Goal: Task Accomplishment & Management: Complete application form

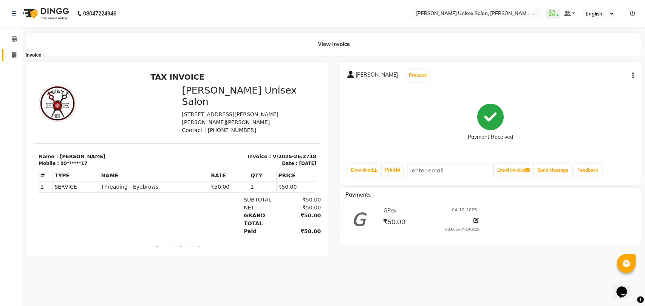
click at [15, 52] on span at bounding box center [14, 55] width 13 height 9
select select "service"
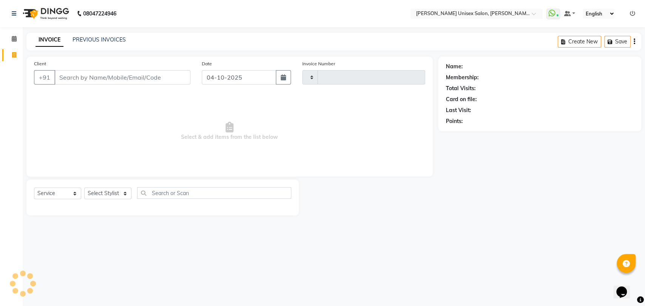
type input "2719"
select select "62"
click at [101, 79] on input "Client" at bounding box center [122, 77] width 136 height 14
type input "9619826916"
click at [169, 78] on span "Add Client" at bounding box center [171, 78] width 30 height 8
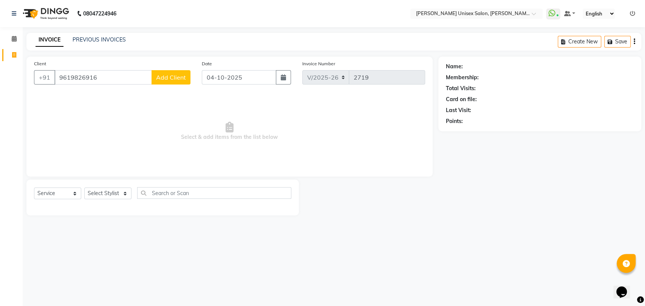
select select "22"
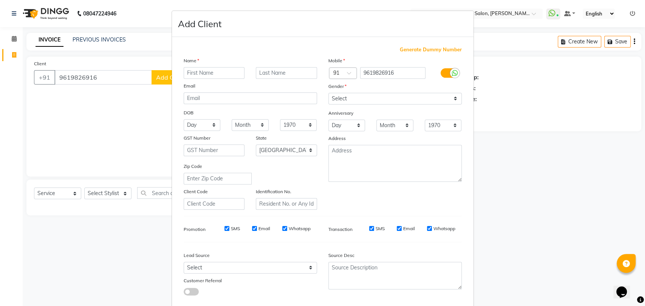
click at [218, 71] on input "text" at bounding box center [214, 73] width 61 height 12
type input "ASHWINI"
click at [258, 74] on input "text" at bounding box center [286, 73] width 61 height 12
type input "[PERSON_NAME]"
click at [377, 97] on select "Select [DEMOGRAPHIC_DATA] [DEMOGRAPHIC_DATA] Other Prefer Not To Say" at bounding box center [394, 99] width 133 height 12
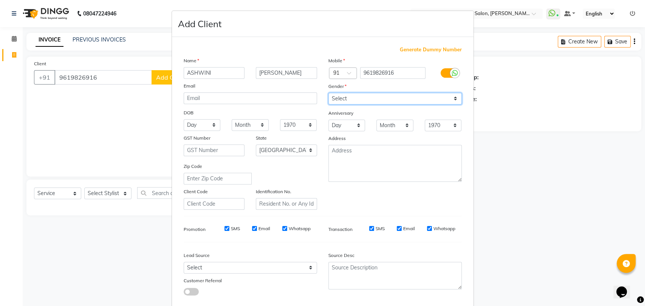
select select "[DEMOGRAPHIC_DATA]"
click at [328, 93] on select "Select [DEMOGRAPHIC_DATA] [DEMOGRAPHIC_DATA] Other Prefer Not To Say" at bounding box center [394, 99] width 133 height 12
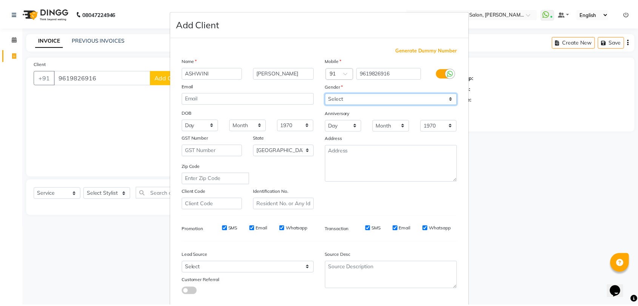
scroll to position [41, 0]
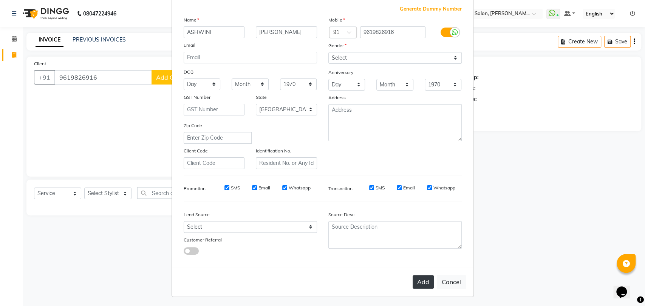
click at [414, 278] on button "Add" at bounding box center [423, 282] width 21 height 14
type input "96******16"
select select
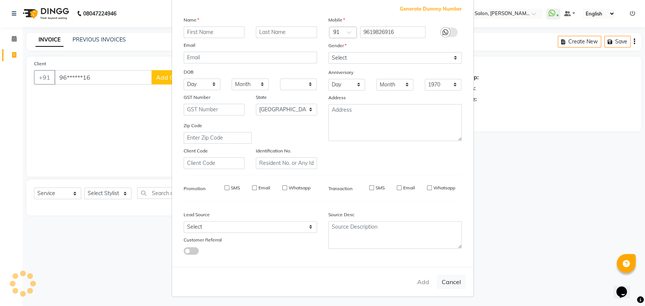
select select "null"
select select
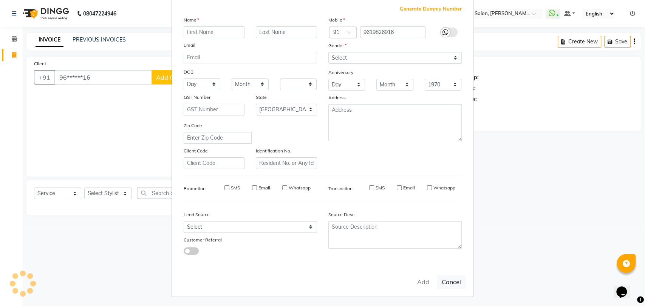
checkbox input "false"
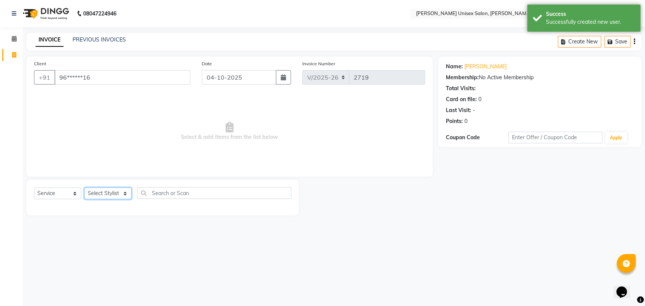
click at [115, 191] on select "Select Stylist [PERSON_NAME] DEEPA [PERSON_NAME] NEHA Nitin [PERSON_NAME] Recep…" at bounding box center [107, 194] width 47 height 12
select select "2429"
click at [84, 188] on select "Select Stylist [PERSON_NAME] DEEPA [PERSON_NAME] NEHA Nitin [PERSON_NAME] Recep…" at bounding box center [107, 194] width 47 height 12
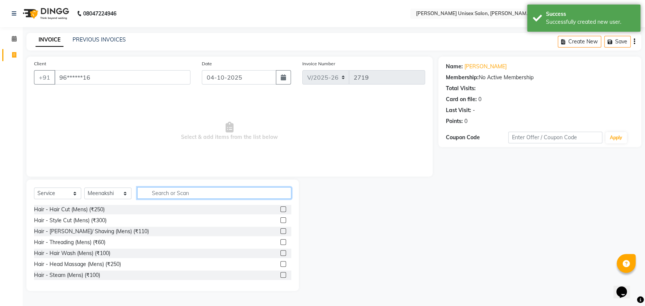
click at [217, 193] on input "text" at bounding box center [214, 193] width 154 height 12
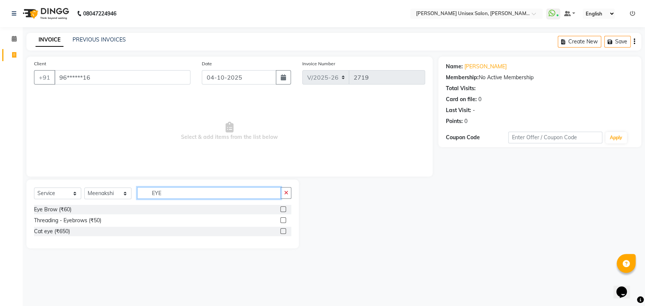
type input "EYE"
click at [284, 221] on label at bounding box center [283, 221] width 6 height 6
click at [284, 221] on input "checkbox" at bounding box center [282, 220] width 5 height 5
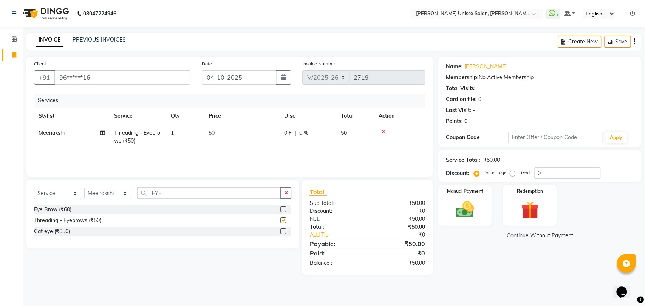
checkbox input "false"
click at [213, 195] on input "EYE" at bounding box center [209, 193] width 144 height 12
type input "E"
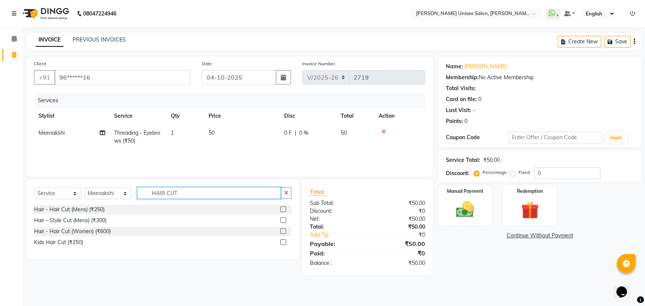
type input "HAIR CUT"
click at [282, 233] on label at bounding box center [283, 232] width 6 height 6
click at [282, 233] on input "checkbox" at bounding box center [282, 231] width 5 height 5
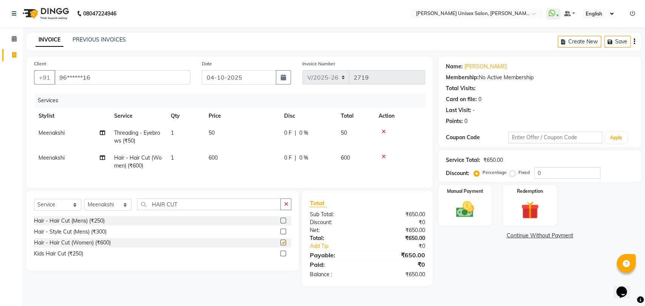
checkbox input "false"
click at [187, 173] on td "1" at bounding box center [185, 162] width 38 height 25
select select "2429"
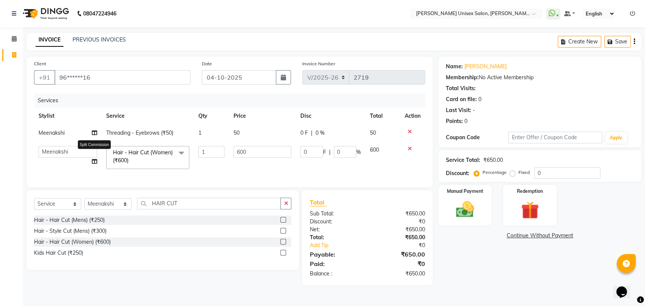
click at [96, 161] on icon at bounding box center [94, 161] width 5 height 5
select select "2429"
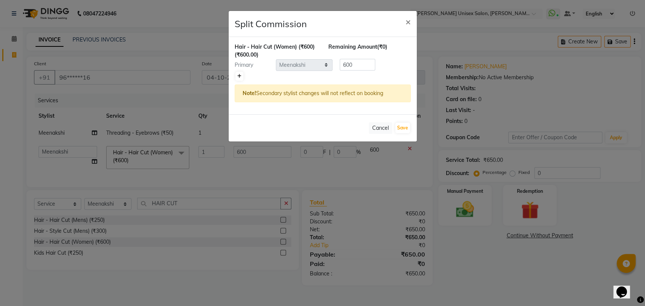
click at [242, 76] on link at bounding box center [239, 76] width 8 height 9
type input "300"
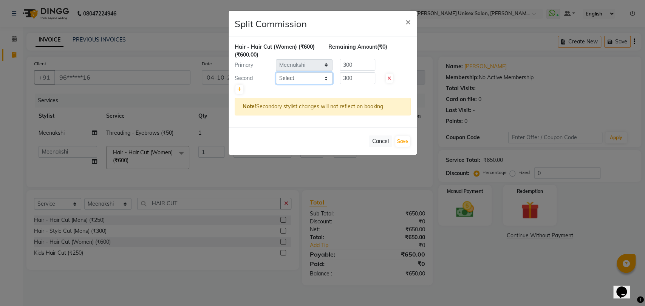
click at [294, 82] on select "Select [PERSON_NAME] DEEPA [PERSON_NAME] NEHA Nitin [PERSON_NAME] Reception 1 R…" at bounding box center [304, 79] width 57 height 12
select select "2426"
click at [276, 73] on select "Select [PERSON_NAME] DEEPA [PERSON_NAME] NEHA Nitin [PERSON_NAME] Reception 1 R…" at bounding box center [304, 79] width 57 height 12
click at [402, 140] on button "Save" at bounding box center [402, 141] width 15 height 11
select select "Select"
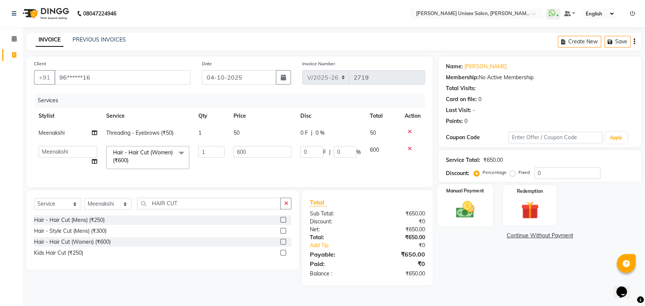
click at [467, 213] on img at bounding box center [465, 209] width 30 height 21
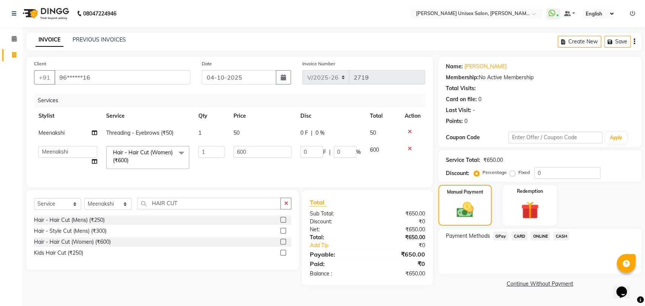
click at [496, 234] on span "GPay" at bounding box center [500, 236] width 15 height 9
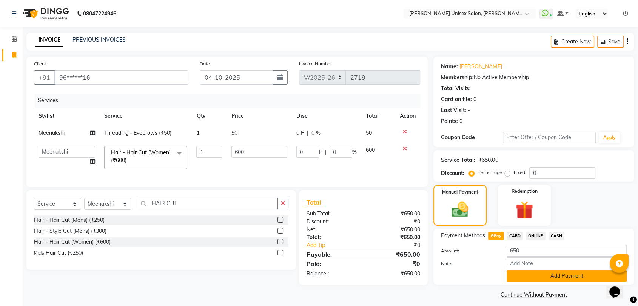
click at [524, 270] on button "Add Payment" at bounding box center [567, 276] width 120 height 12
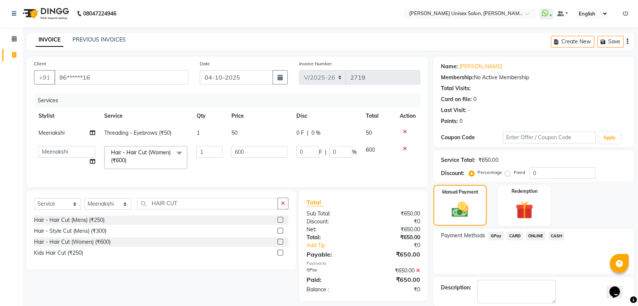
scroll to position [37, 0]
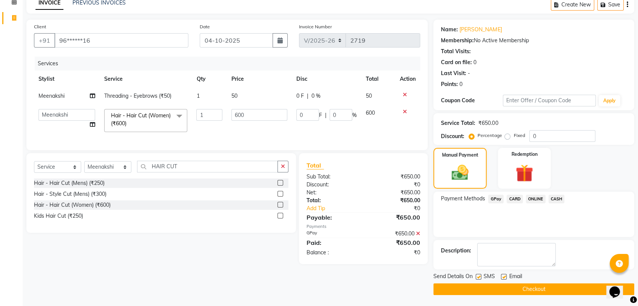
click at [528, 287] on button "Checkout" at bounding box center [534, 290] width 201 height 12
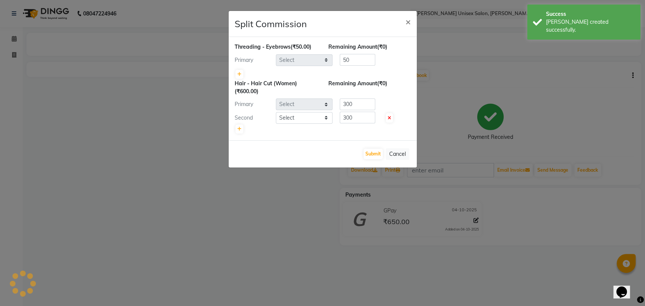
select select "2429"
select select "2426"
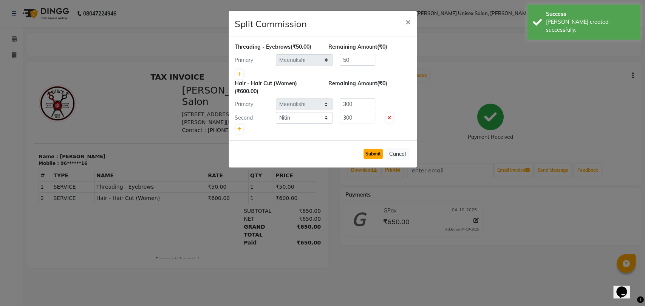
click at [374, 155] on button "Submit" at bounding box center [372, 154] width 19 height 11
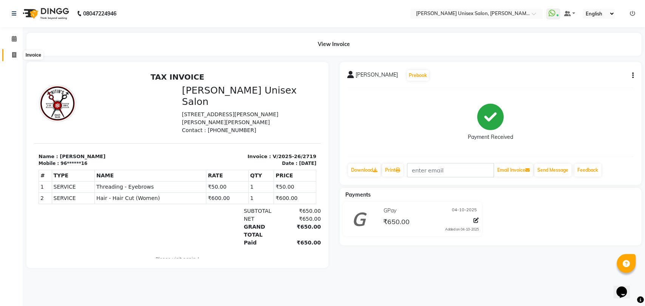
click at [12, 53] on icon at bounding box center [14, 55] width 4 height 6
select select "62"
select select "service"
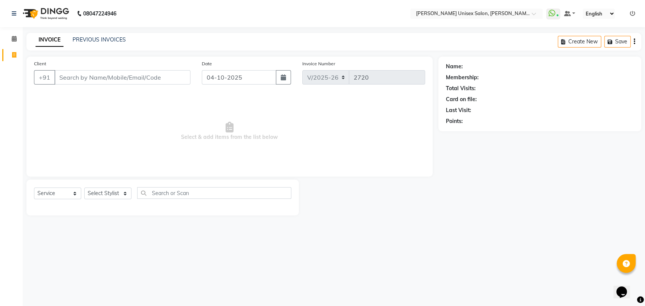
click at [112, 77] on input "Client" at bounding box center [122, 77] width 136 height 14
type input "H"
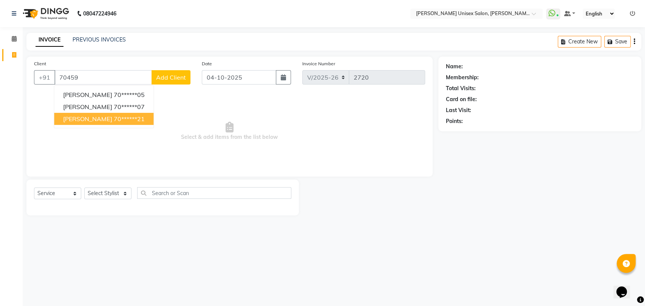
click at [133, 122] on ngb-highlight "70******21" at bounding box center [128, 119] width 31 height 8
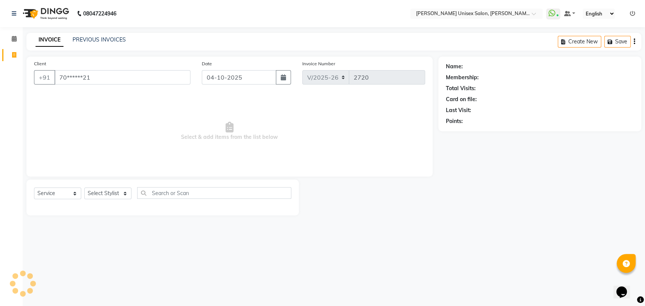
type input "70******21"
click at [107, 194] on select "Select Stylist [PERSON_NAME] DEEPA [PERSON_NAME] NEHA Nitin [PERSON_NAME] Recep…" at bounding box center [107, 194] width 47 height 12
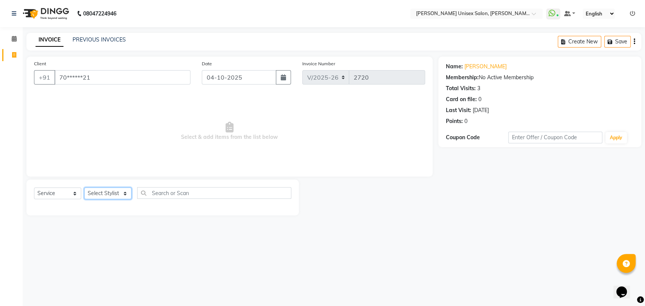
select select "23030"
click at [84, 188] on select "Select Stylist [PERSON_NAME] DEEPA [PERSON_NAME] NEHA Nitin [PERSON_NAME] Recep…" at bounding box center [107, 194] width 47 height 12
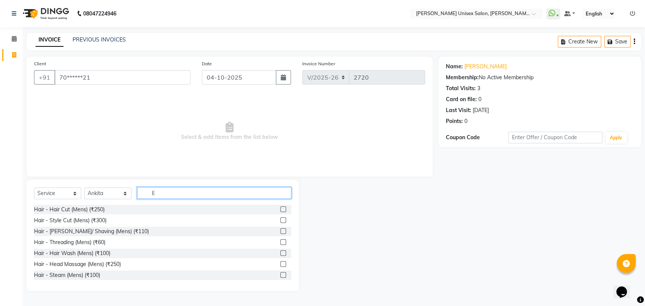
click at [156, 194] on input "E" at bounding box center [214, 193] width 154 height 12
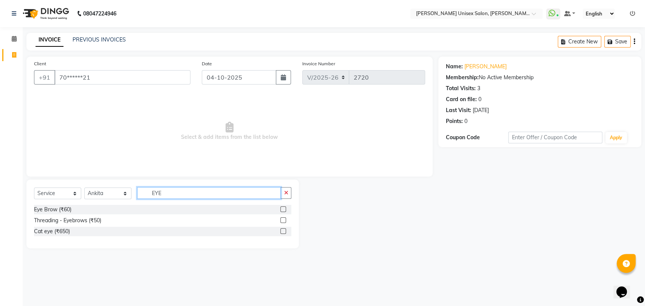
type input "EYE"
click at [283, 221] on label at bounding box center [283, 221] width 6 height 6
click at [283, 221] on input "checkbox" at bounding box center [282, 220] width 5 height 5
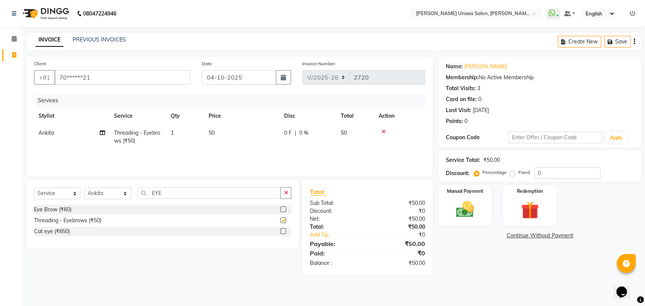
checkbox input "false"
click at [192, 190] on input "EYE" at bounding box center [209, 193] width 144 height 12
type input "E"
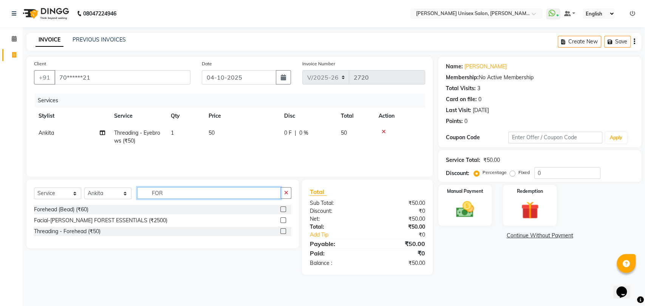
type input "FOR"
click at [281, 230] on label at bounding box center [283, 232] width 6 height 6
click at [281, 230] on input "checkbox" at bounding box center [282, 231] width 5 height 5
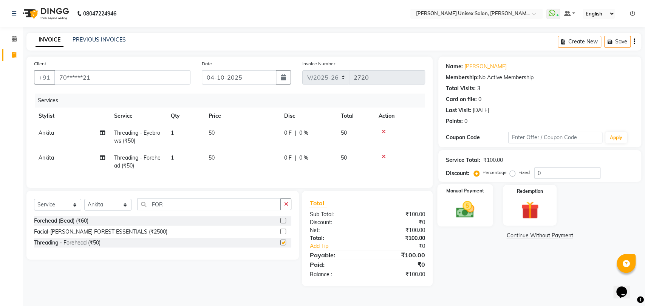
checkbox input "false"
click at [481, 205] on div "Manual Payment" at bounding box center [465, 205] width 56 height 43
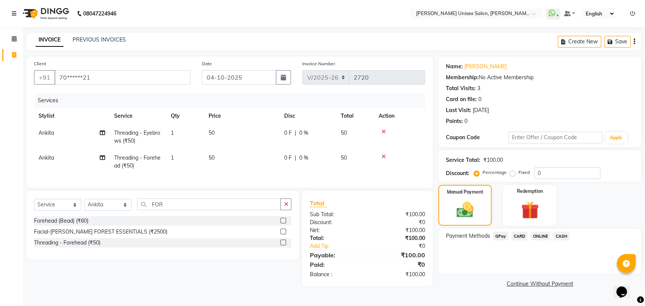
click at [562, 235] on span "CASH" at bounding box center [561, 236] width 16 height 9
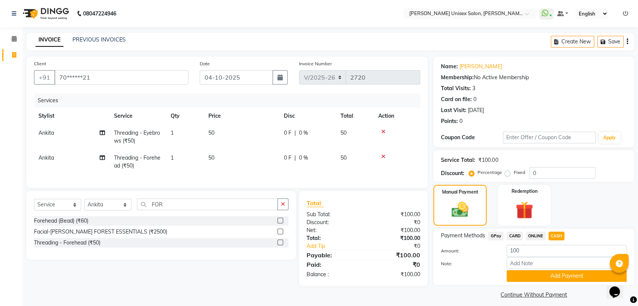
scroll to position [5, 0]
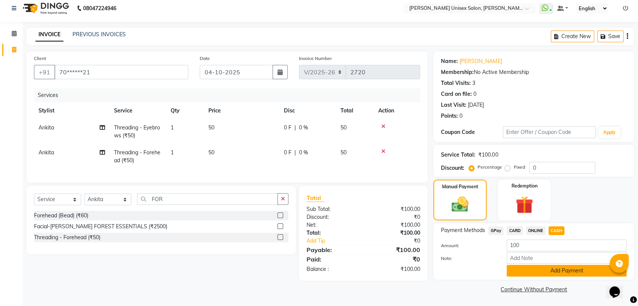
click at [553, 272] on button "Add Payment" at bounding box center [567, 271] width 120 height 12
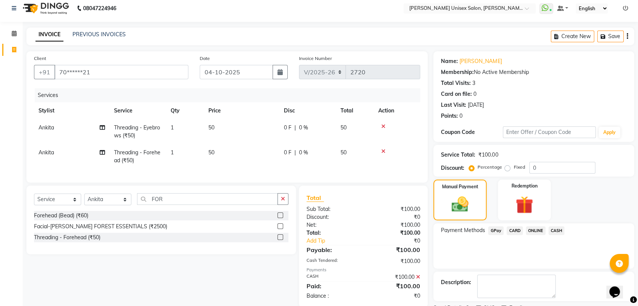
scroll to position [37, 0]
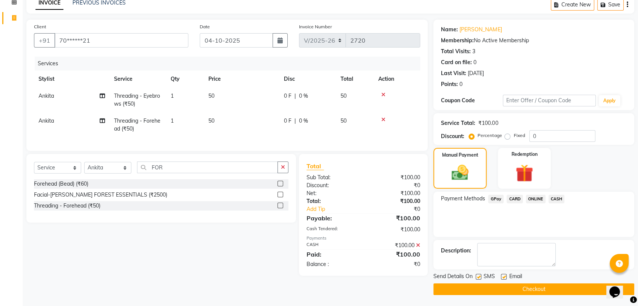
click at [528, 291] on button "Checkout" at bounding box center [534, 290] width 201 height 12
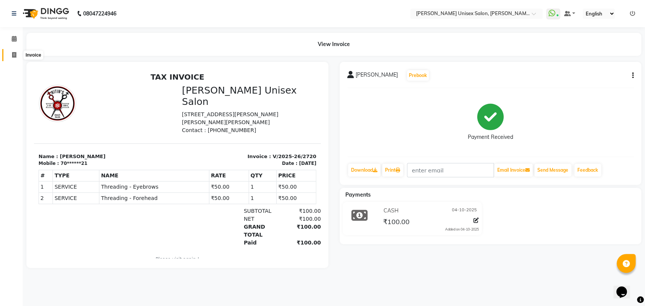
click at [15, 53] on icon at bounding box center [14, 55] width 4 height 6
select select "service"
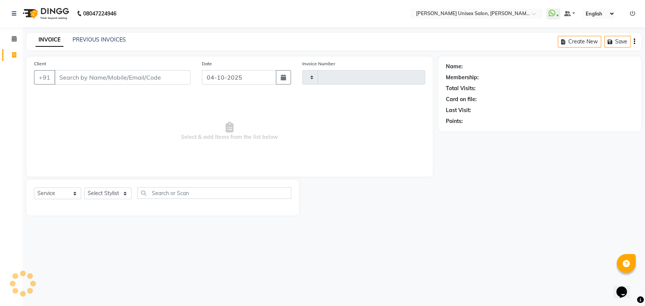
type input "2721"
select select "62"
click at [139, 71] on input "Client" at bounding box center [122, 77] width 136 height 14
click at [145, 74] on input "Client" at bounding box center [122, 77] width 136 height 14
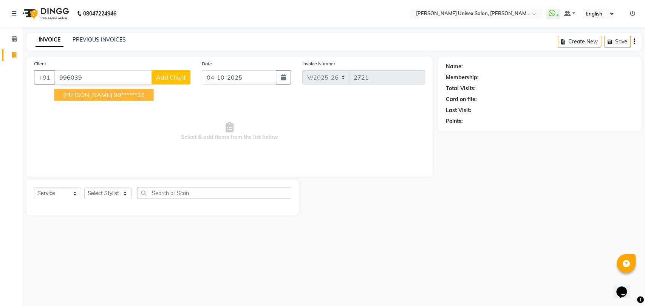
click at [144, 94] on ngb-highlight "99******32" at bounding box center [128, 95] width 31 height 8
type input "99******32"
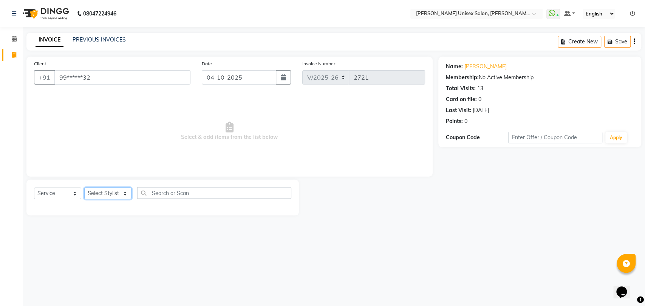
click at [118, 197] on select "Select Stylist [PERSON_NAME] DEEPA [PERSON_NAME] NEHA Nitin [PERSON_NAME] Recep…" at bounding box center [107, 194] width 47 height 12
select select "92118"
click at [84, 188] on select "Select Stylist [PERSON_NAME] DEEPA [PERSON_NAME] NEHA Nitin [PERSON_NAME] Recep…" at bounding box center [107, 194] width 47 height 12
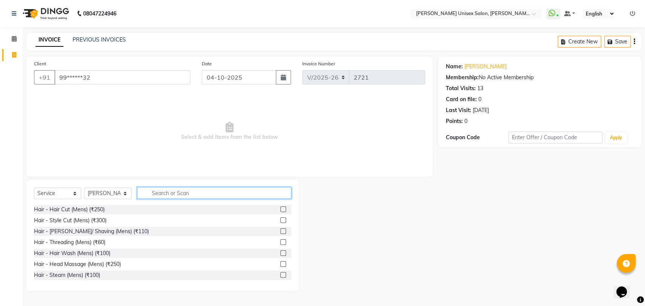
click at [166, 191] on input "text" at bounding box center [214, 193] width 154 height 12
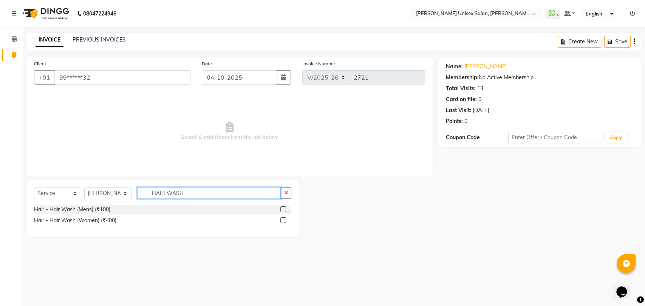
type input "HAIR WASH"
click at [282, 220] on label at bounding box center [283, 221] width 6 height 6
click at [282, 220] on input "checkbox" at bounding box center [282, 220] width 5 height 5
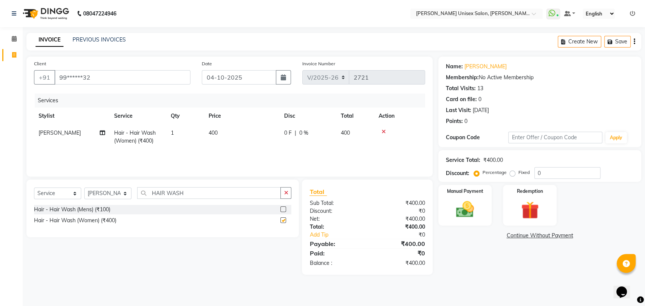
checkbox input "false"
click at [216, 191] on input "HAIR WASH" at bounding box center [209, 193] width 144 height 12
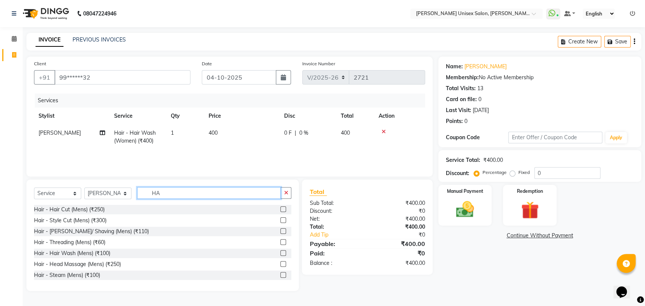
type input "H"
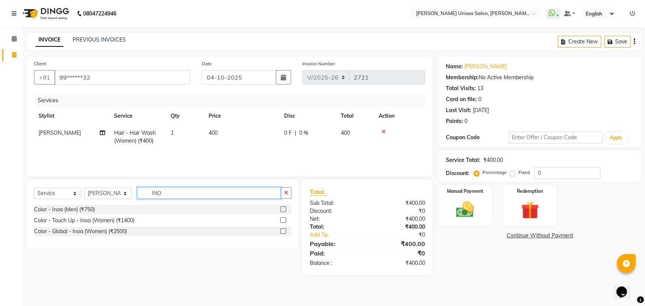
type input "INO"
click at [282, 220] on label at bounding box center [283, 221] width 6 height 6
click at [282, 220] on input "checkbox" at bounding box center [282, 220] width 5 height 5
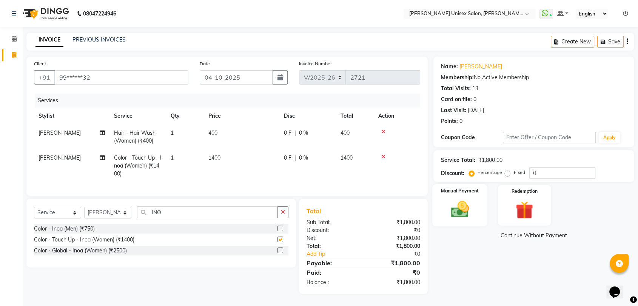
checkbox input "false"
click at [456, 211] on img at bounding box center [459, 209] width 29 height 21
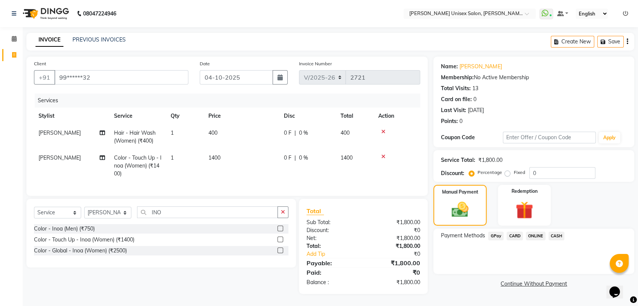
click at [490, 235] on span "GPay" at bounding box center [495, 236] width 15 height 9
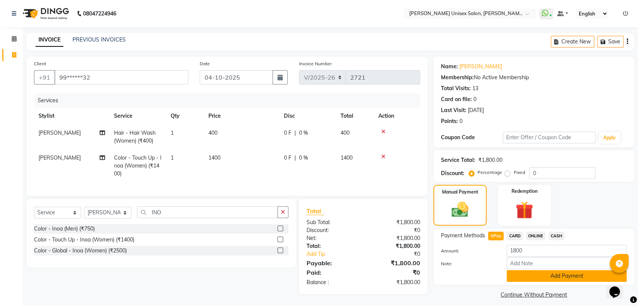
click at [542, 275] on button "Add Payment" at bounding box center [567, 276] width 120 height 12
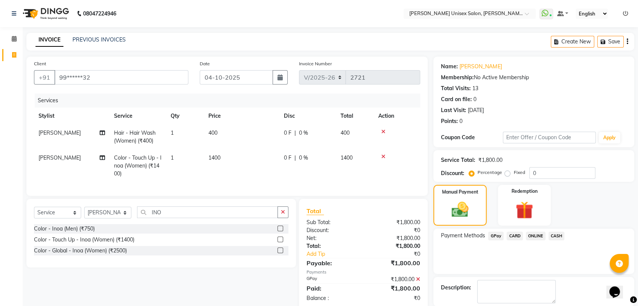
scroll to position [37, 0]
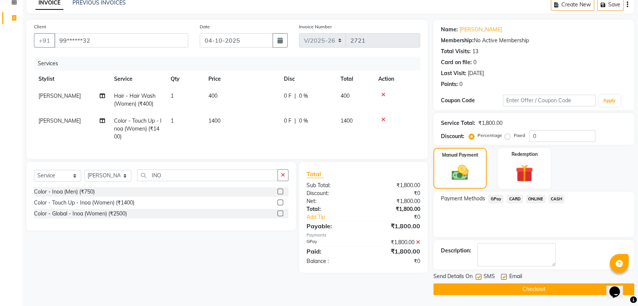
click at [512, 285] on button "Checkout" at bounding box center [534, 290] width 201 height 12
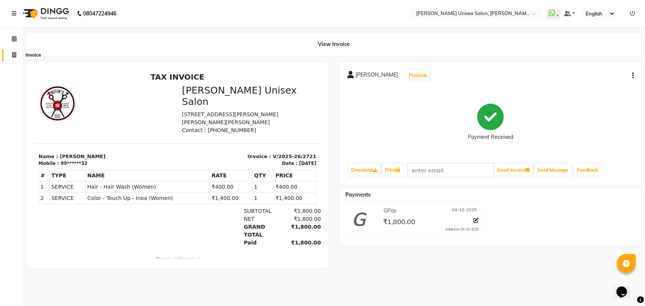
click at [11, 56] on span at bounding box center [14, 55] width 13 height 9
select select "service"
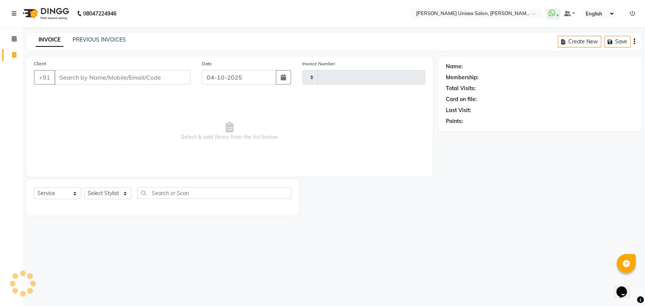
type input "2722"
select select "62"
click at [151, 79] on input "Client" at bounding box center [122, 77] width 136 height 14
type input "P"
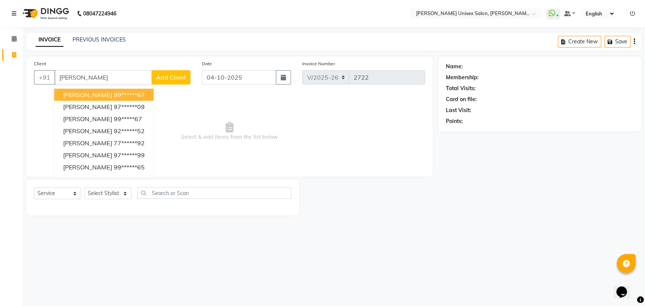
click at [105, 80] on input "[PERSON_NAME]" at bounding box center [102, 77] width 97 height 14
type input "N"
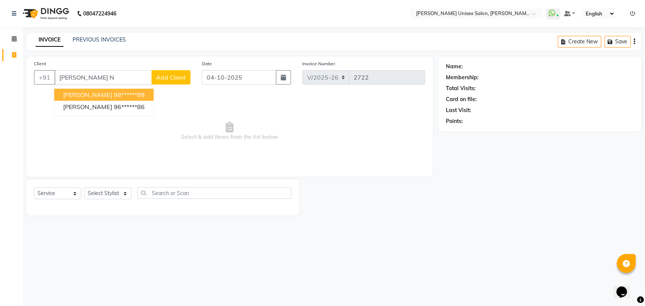
click at [116, 97] on ngb-highlight "98******99" at bounding box center [128, 95] width 31 height 8
type input "98******99"
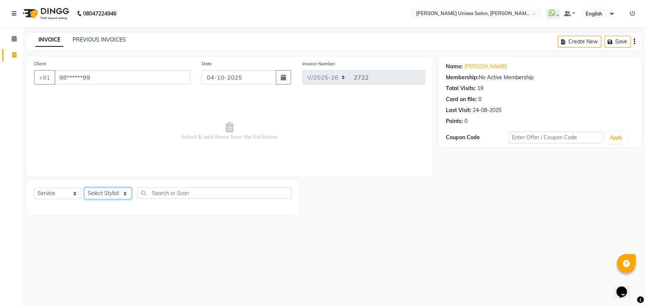
click at [111, 190] on select "Select Stylist [PERSON_NAME] DEEPA [PERSON_NAME] NEHA Nitin [PERSON_NAME] Recep…" at bounding box center [107, 194] width 47 height 12
select select "49753"
click at [84, 188] on select "Select Stylist [PERSON_NAME] DEEPA [PERSON_NAME] NEHA Nitin [PERSON_NAME] Recep…" at bounding box center [107, 194] width 47 height 12
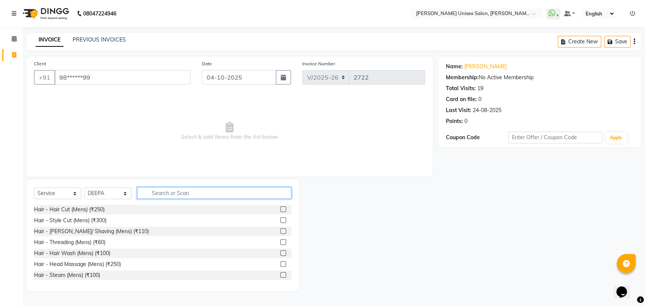
click at [181, 198] on input "text" at bounding box center [214, 193] width 154 height 12
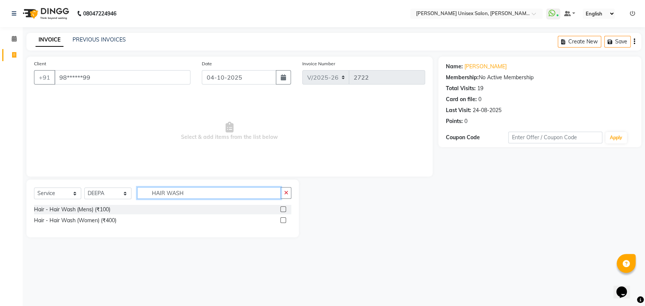
type input "HAIR WASH"
click at [282, 221] on label at bounding box center [283, 221] width 6 height 6
click at [282, 221] on input "checkbox" at bounding box center [282, 220] width 5 height 5
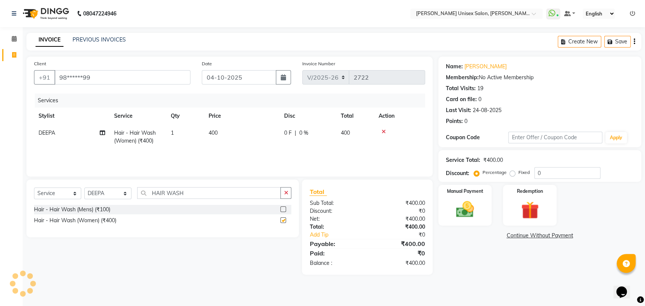
checkbox input "false"
click at [233, 196] on input "HAIR WASH" at bounding box center [209, 193] width 144 height 12
type input "H"
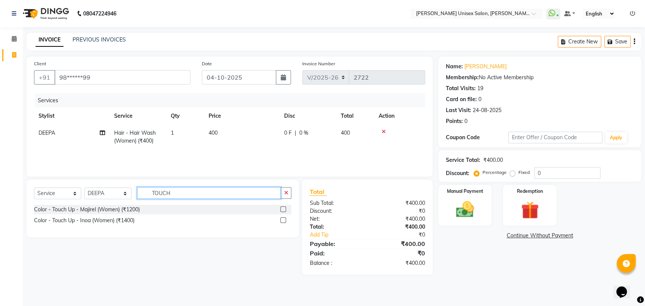
type input "TOUCH"
click at [283, 222] on label at bounding box center [283, 221] width 6 height 6
click at [283, 222] on input "checkbox" at bounding box center [282, 220] width 5 height 5
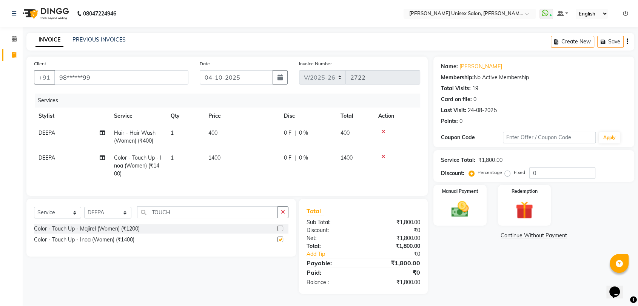
checkbox input "false"
click at [471, 212] on img at bounding box center [459, 209] width 29 height 21
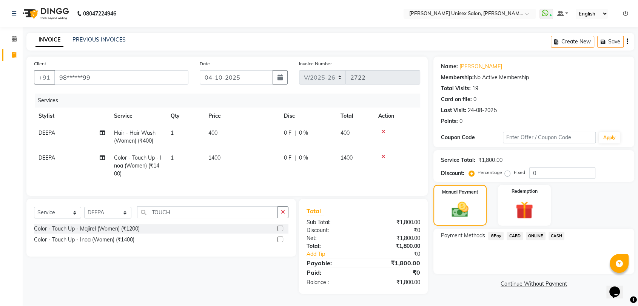
click at [517, 236] on span "CARD" at bounding box center [515, 236] width 16 height 9
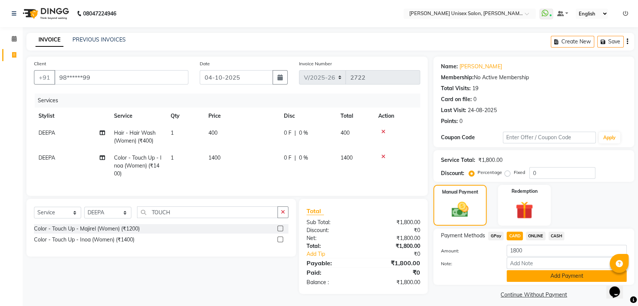
click at [583, 275] on button "Add Payment" at bounding box center [567, 276] width 120 height 12
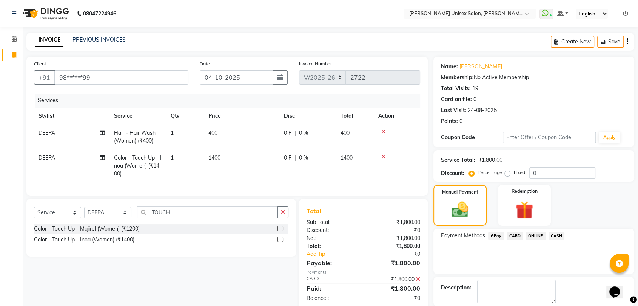
scroll to position [37, 0]
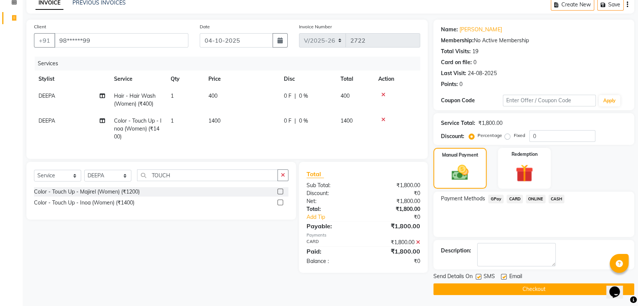
click at [563, 293] on button "Checkout" at bounding box center [534, 290] width 201 height 12
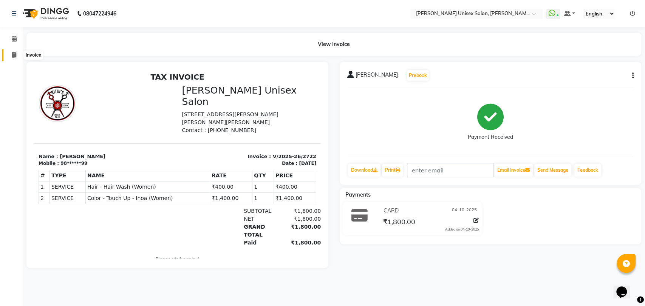
click at [12, 51] on span at bounding box center [14, 55] width 13 height 9
select select "service"
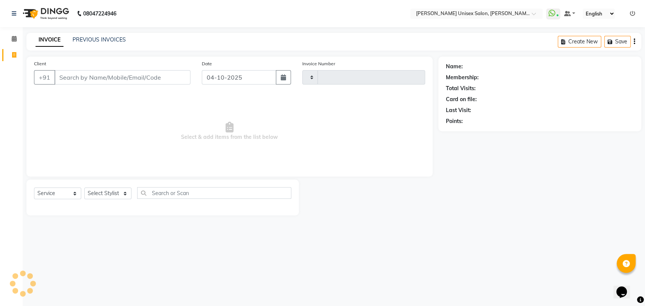
type input "2723"
select select "62"
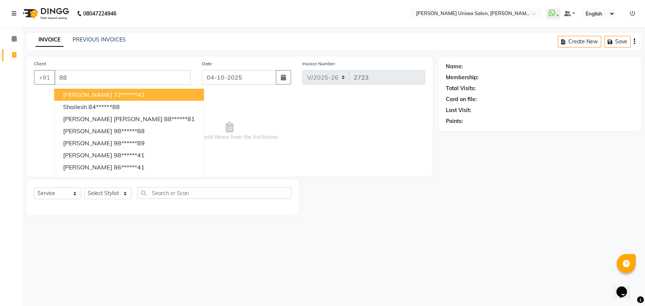
type input "8"
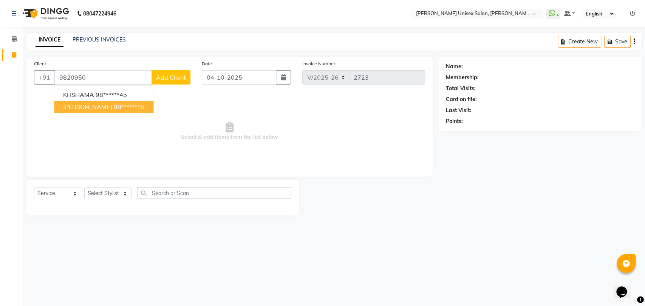
click at [85, 104] on span "[PERSON_NAME]" at bounding box center [87, 107] width 49 height 8
type input "98******15"
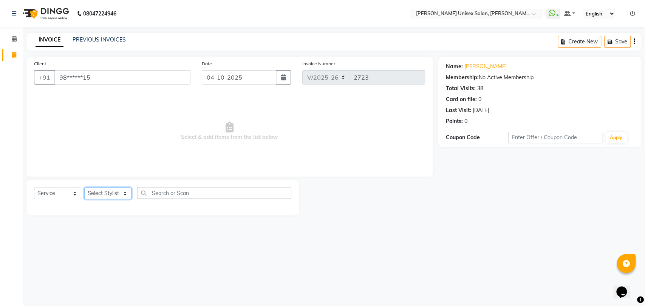
click at [114, 192] on select "Select Stylist [PERSON_NAME] DEEPA [PERSON_NAME] NEHA Nitin [PERSON_NAME] Recep…" at bounding box center [107, 194] width 47 height 12
select select "49753"
click at [84, 188] on select "Select Stylist [PERSON_NAME] DEEPA [PERSON_NAME] NEHA Nitin [PERSON_NAME] Recep…" at bounding box center [107, 194] width 47 height 12
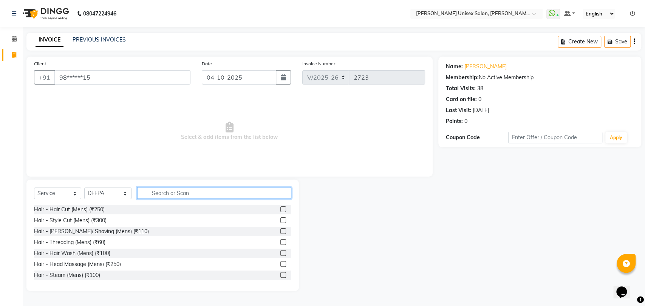
click at [151, 197] on input "text" at bounding box center [214, 193] width 154 height 12
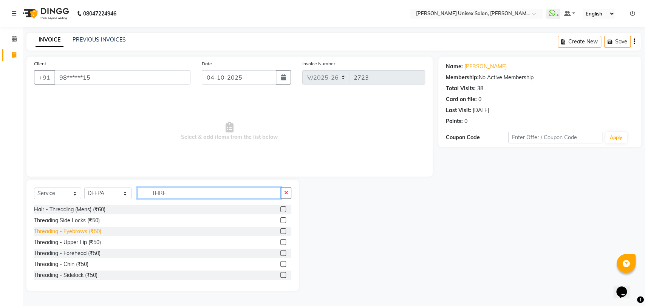
type input "THRE"
click at [83, 231] on div "Threading - Eyebrows (₹50)" at bounding box center [67, 232] width 67 height 8
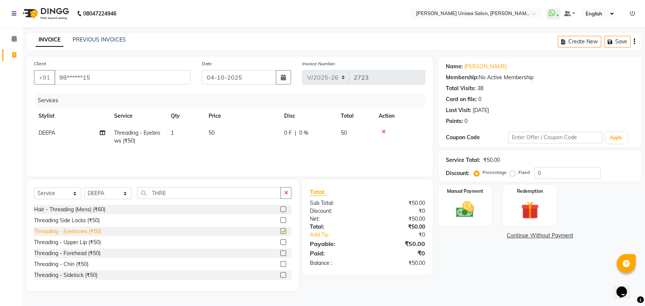
checkbox input "false"
click at [81, 242] on div "Threading - Upper Lip (₹50)" at bounding box center [67, 243] width 67 height 8
checkbox input "false"
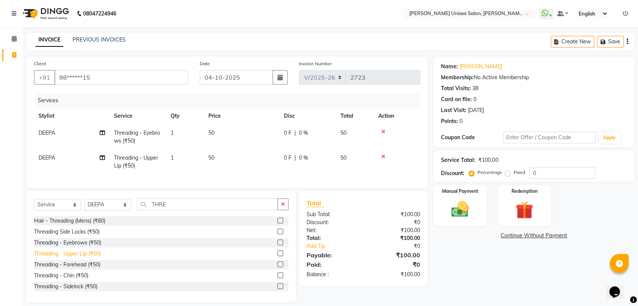
click at [81, 236] on div "Threading Side Locks (₹50)" at bounding box center [67, 232] width 66 height 8
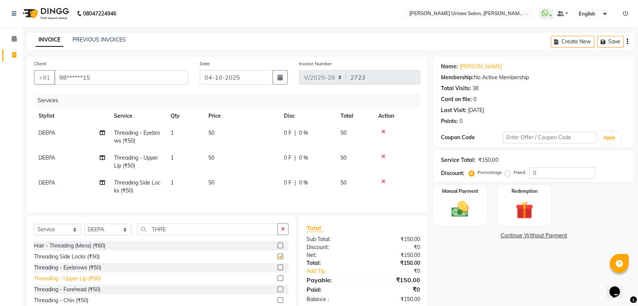
checkbox input "false"
click at [79, 283] on div "Threading - Upper Lip (₹50)" at bounding box center [67, 279] width 67 height 8
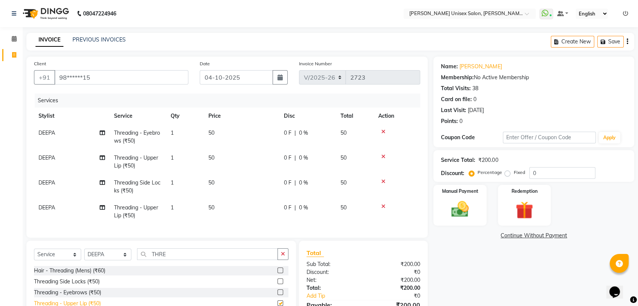
checkbox input "false"
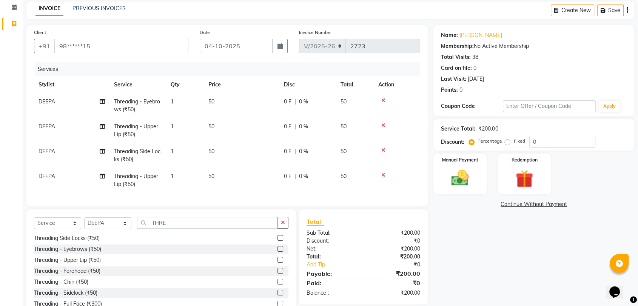
scroll to position [32, 0]
click at [66, 286] on div "Threading - Chin (₹50)" at bounding box center [61, 282] width 54 height 8
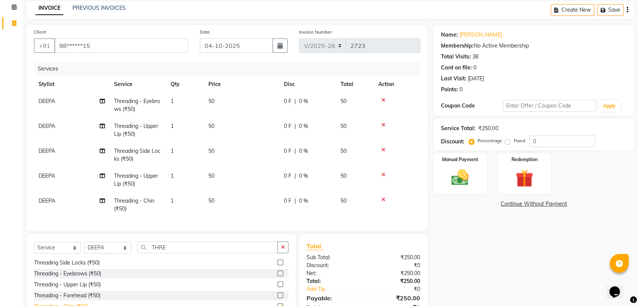
checkbox input "false"
click at [384, 148] on icon at bounding box center [384, 149] width 4 height 5
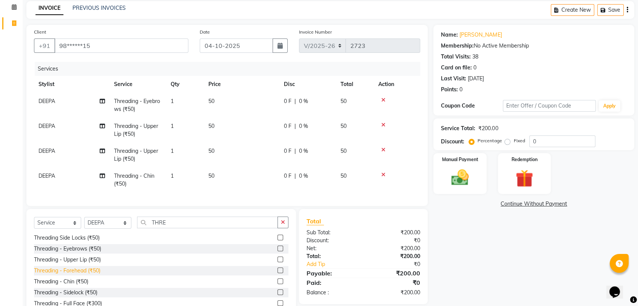
click at [74, 275] on div "Threading - Forehead (₹50)" at bounding box center [67, 271] width 66 height 8
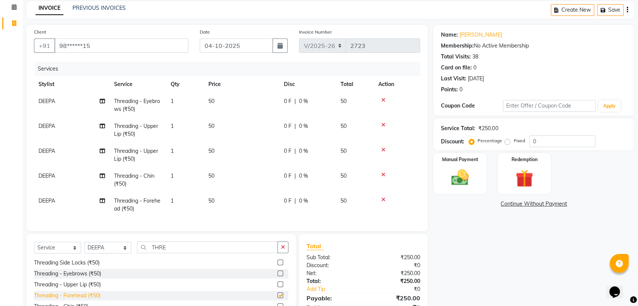
checkbox input "false"
click at [385, 148] on icon at bounding box center [384, 149] width 4 height 5
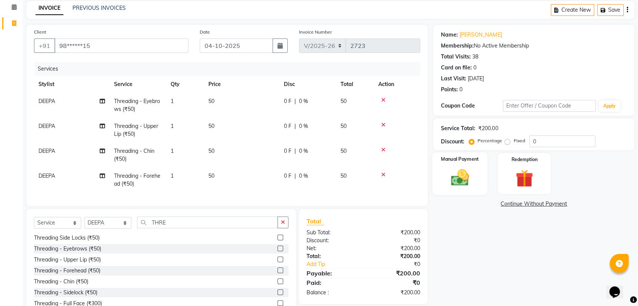
click at [460, 178] on img at bounding box center [459, 177] width 29 height 21
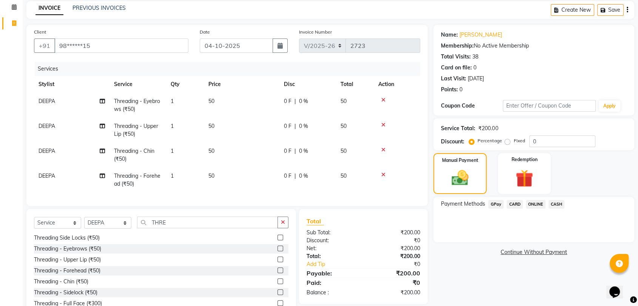
click at [498, 205] on span "GPay" at bounding box center [495, 204] width 15 height 9
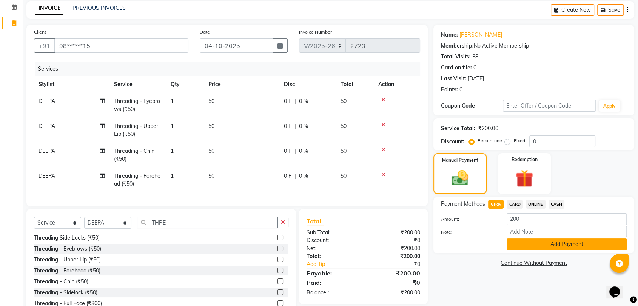
click at [532, 243] on button "Add Payment" at bounding box center [567, 245] width 120 height 12
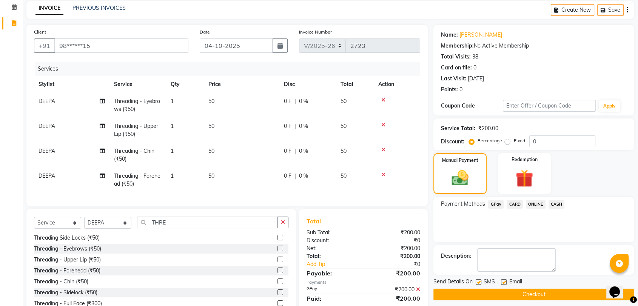
click at [544, 294] on button "Checkout" at bounding box center [534, 295] width 201 height 12
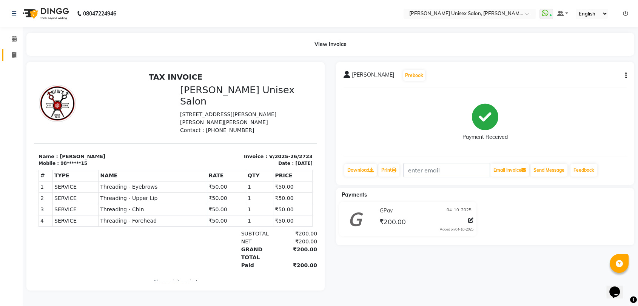
click at [14, 49] on link "Invoice" at bounding box center [11, 55] width 18 height 12
select select "service"
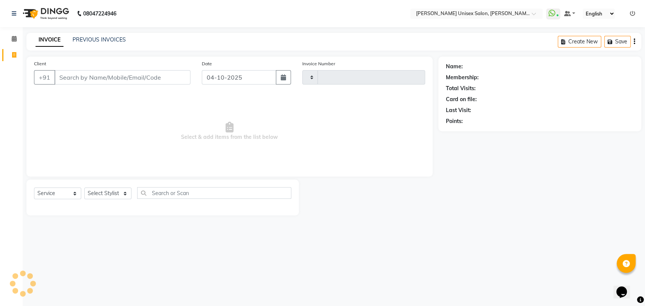
type input "2724"
select select "62"
click at [62, 76] on input "Client" at bounding box center [122, 77] width 136 height 14
type input "S"
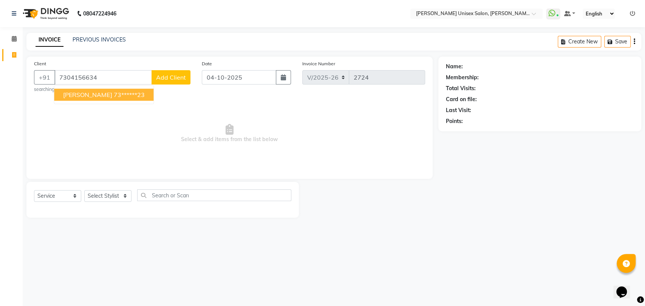
click at [94, 94] on span "[PERSON_NAME]" at bounding box center [87, 95] width 49 height 8
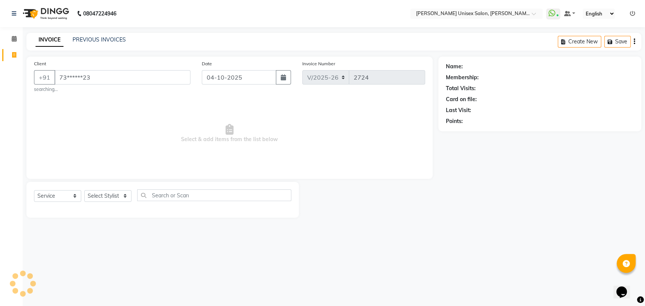
type input "73******23"
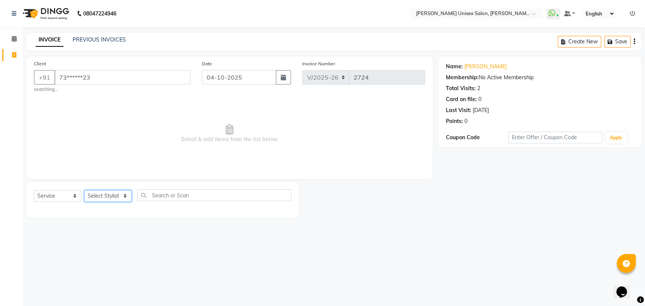
click at [111, 199] on select "Select Stylist [PERSON_NAME] DEEPA [PERSON_NAME] NEHA Nitin [PERSON_NAME] Recep…" at bounding box center [107, 196] width 47 height 12
select select "10151"
click at [84, 190] on select "Select Stylist [PERSON_NAME] DEEPA [PERSON_NAME] NEHA Nitin [PERSON_NAME] Recep…" at bounding box center [107, 196] width 47 height 12
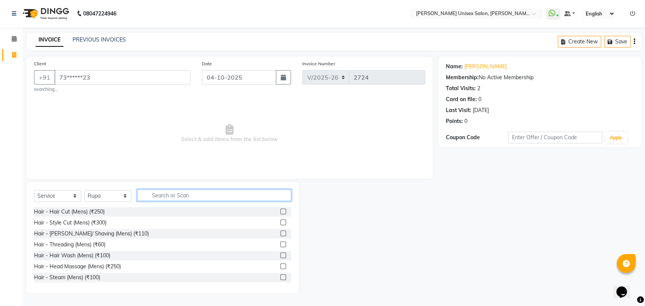
click at [152, 190] on input "text" at bounding box center [214, 196] width 154 height 12
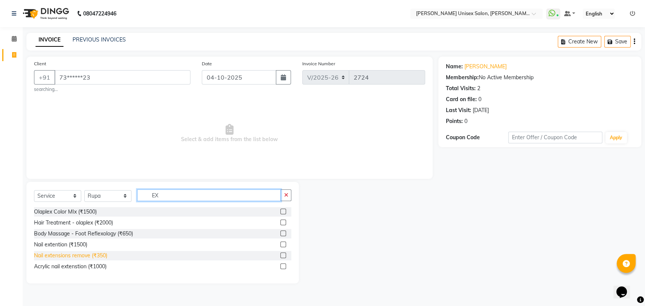
type input "EX"
click at [87, 260] on div "Nail extensions remove (₹350)" at bounding box center [70, 256] width 73 height 8
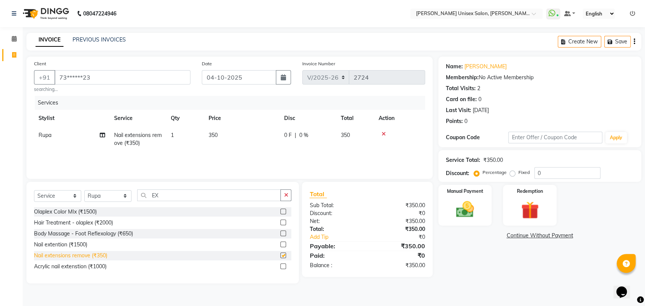
checkbox input "false"
click at [224, 141] on td "350" at bounding box center [242, 139] width 76 height 25
select select "10151"
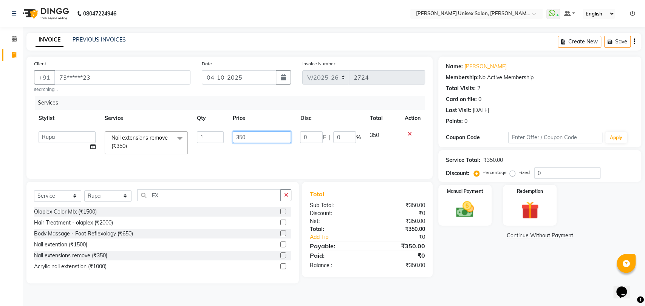
click at [249, 138] on input "350" at bounding box center [262, 137] width 59 height 12
type input "3"
type input "500"
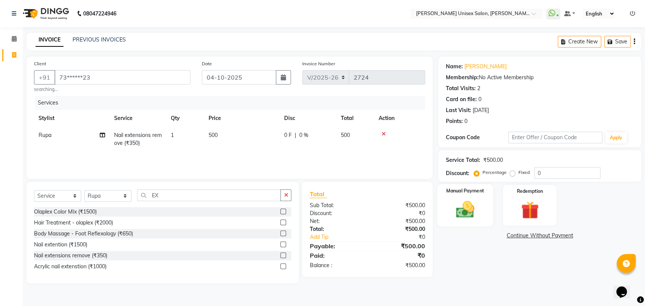
click at [471, 220] on img at bounding box center [465, 209] width 30 height 21
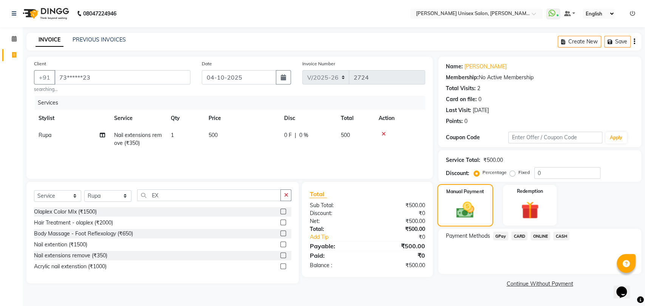
click at [462, 203] on img at bounding box center [464, 210] width 29 height 20
click at [503, 238] on span "GPay" at bounding box center [500, 236] width 15 height 9
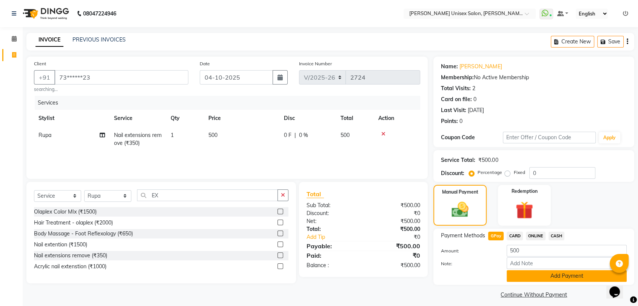
click at [549, 278] on button "Add Payment" at bounding box center [567, 276] width 120 height 12
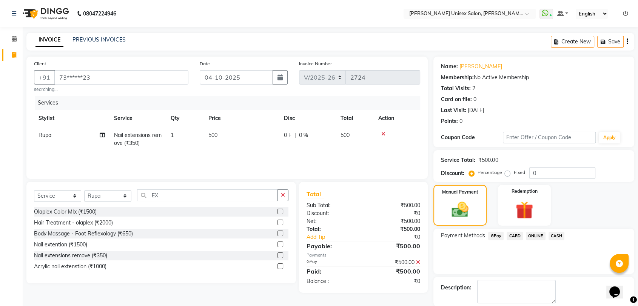
scroll to position [37, 0]
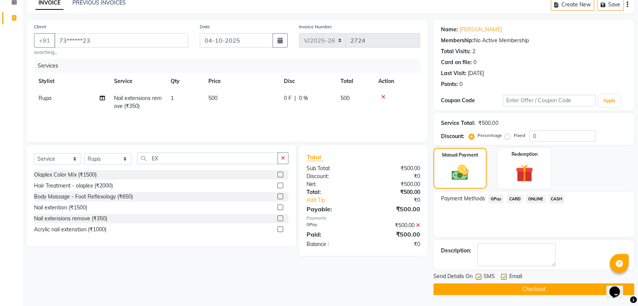
click at [534, 291] on button "Checkout" at bounding box center [534, 290] width 201 height 12
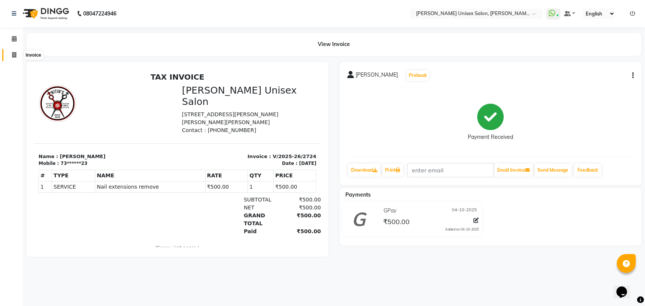
click at [17, 55] on span at bounding box center [14, 55] width 13 height 9
select select "service"
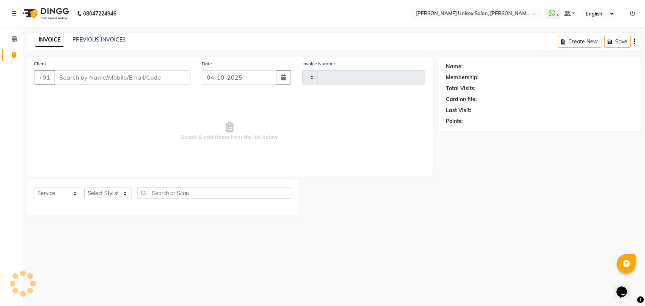
type input "2725"
select select "62"
click at [162, 76] on input "Client" at bounding box center [122, 77] width 136 height 14
click at [147, 77] on input "Client" at bounding box center [122, 77] width 136 height 14
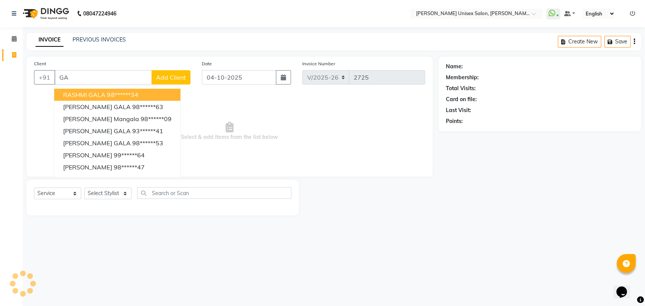
type input "G"
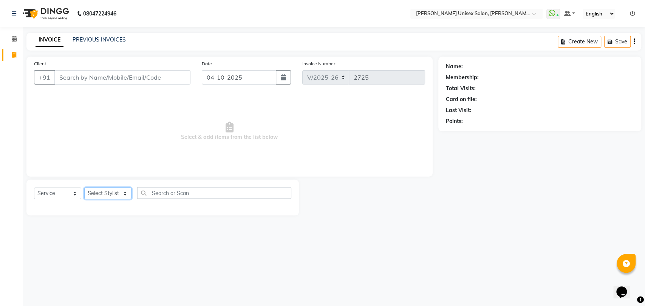
click at [109, 199] on select "Select Stylist [PERSON_NAME] DEEPA [PERSON_NAME] NEHA Nitin [PERSON_NAME] Recep…" at bounding box center [107, 194] width 47 height 12
click at [198, 221] on main "INVOICE PREVIOUS INVOICES Create New Save Client +91 Date [DATE] Invoice Number…" at bounding box center [334, 130] width 622 height 194
click at [207, 217] on main "INVOICE PREVIOUS INVOICES Create New Save Client +91 Date [DATE] Invoice Number…" at bounding box center [334, 130] width 622 height 194
click at [66, 80] on input "Client" at bounding box center [122, 77] width 136 height 14
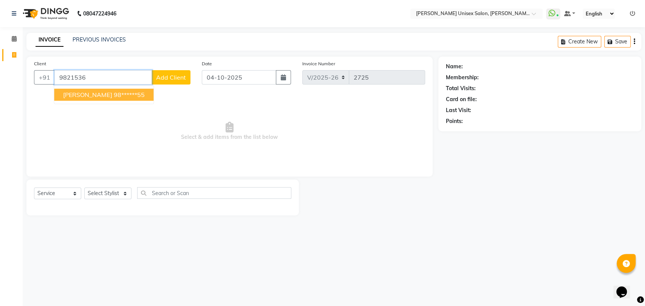
click at [97, 94] on span "[PERSON_NAME]" at bounding box center [87, 95] width 49 height 8
type input "98******55"
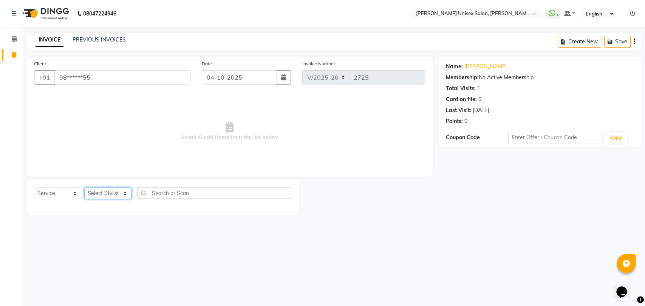
click at [125, 192] on select "Select Stylist [PERSON_NAME] DEEPA [PERSON_NAME] NEHA Nitin [PERSON_NAME] Recep…" at bounding box center [107, 194] width 47 height 12
select select "70290"
click at [84, 188] on select "Select Stylist [PERSON_NAME] DEEPA [PERSON_NAME] NEHA Nitin [PERSON_NAME] Recep…" at bounding box center [107, 194] width 47 height 12
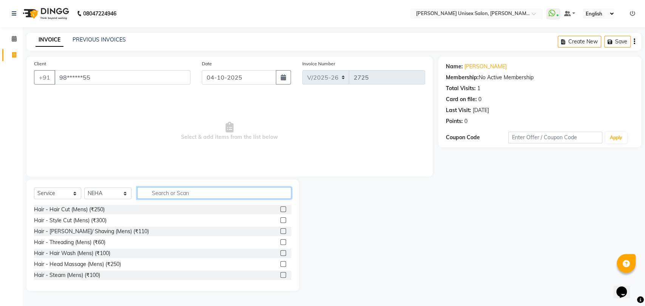
click at [156, 193] on input "text" at bounding box center [214, 193] width 154 height 12
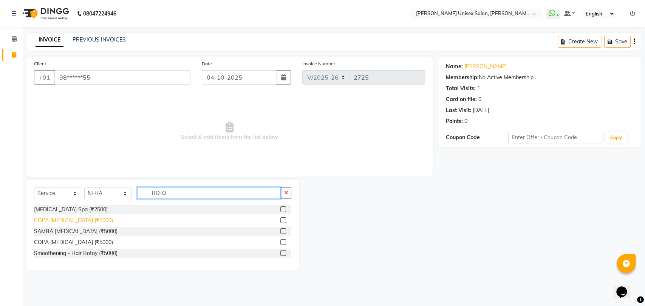
type input "BOTO"
click at [57, 222] on div "COPA [MEDICAL_DATA] (₹5000)" at bounding box center [73, 221] width 79 height 8
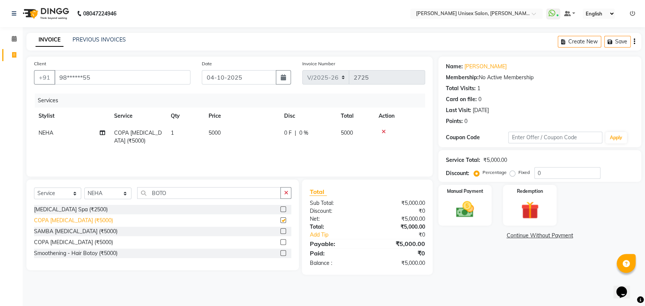
checkbox input "false"
click at [127, 194] on select "Select Stylist [PERSON_NAME] DEEPA [PERSON_NAME] NEHA Nitin [PERSON_NAME] Recep…" at bounding box center [107, 194] width 47 height 12
select select "32881"
click at [84, 188] on select "Select Stylist [PERSON_NAME] DEEPA [PERSON_NAME] NEHA Nitin [PERSON_NAME] Recep…" at bounding box center [107, 194] width 47 height 12
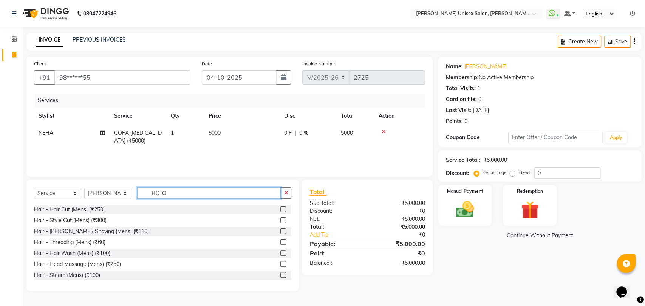
click at [178, 194] on input "BOTO" at bounding box center [209, 193] width 144 height 12
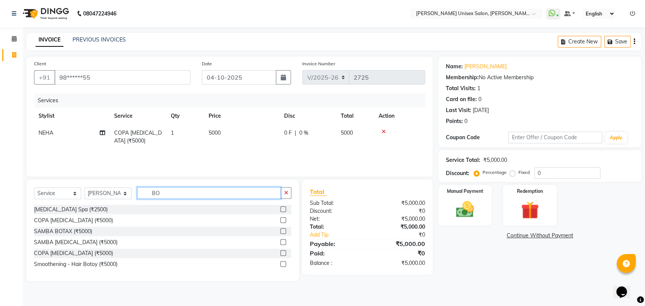
type input "B"
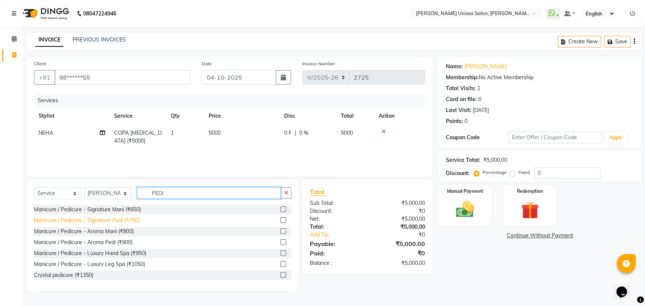
type input "PEDI"
click at [120, 221] on div "Manicure / Pedicure - Signature Pedi (₹750)" at bounding box center [87, 221] width 106 height 8
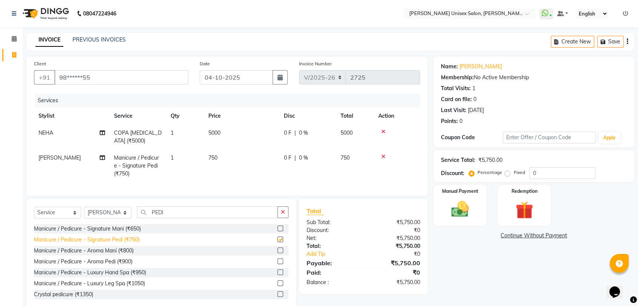
checkbox input "false"
click at [211, 132] on span "5000" at bounding box center [215, 133] width 12 height 7
select select "70290"
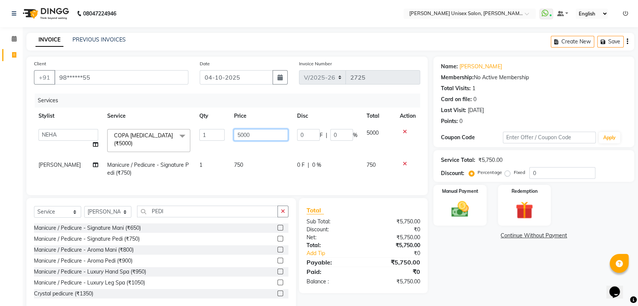
click at [251, 132] on input "5000" at bounding box center [261, 135] width 54 height 12
type input "5"
type input "4400"
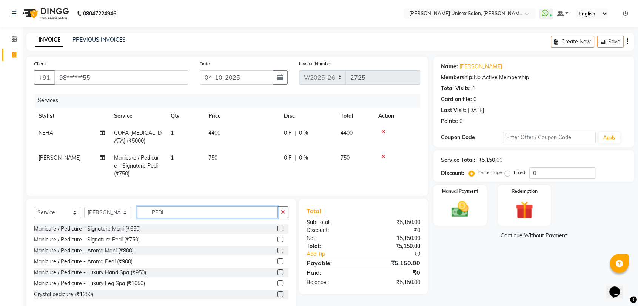
click at [187, 216] on input "PEDI" at bounding box center [207, 213] width 141 height 12
type input "P"
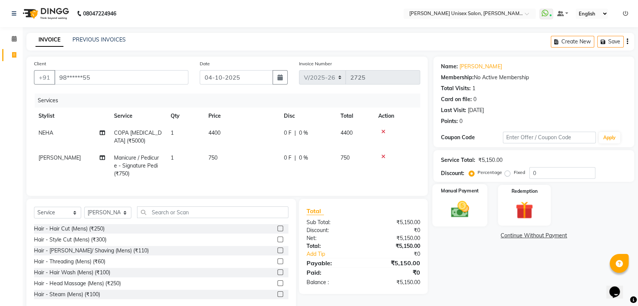
click at [454, 210] on img at bounding box center [459, 209] width 29 height 21
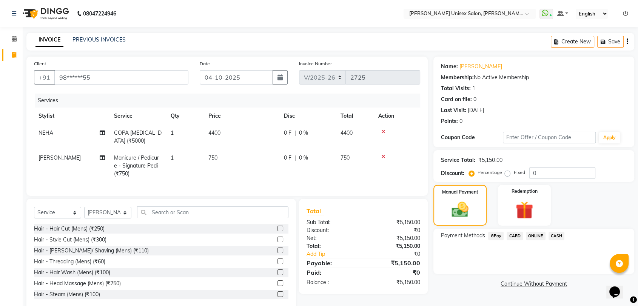
click at [493, 234] on span "GPay" at bounding box center [495, 236] width 15 height 9
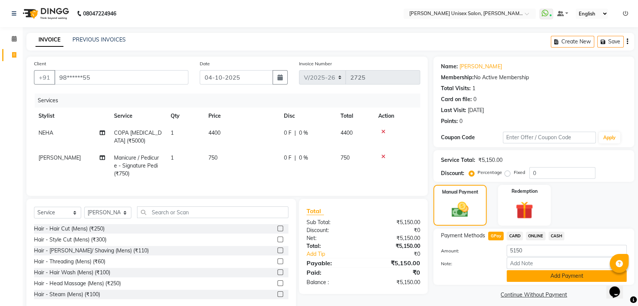
click at [548, 275] on button "Add Payment" at bounding box center [567, 276] width 120 height 12
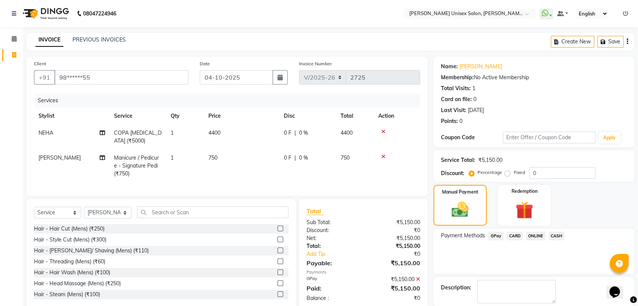
scroll to position [37, 0]
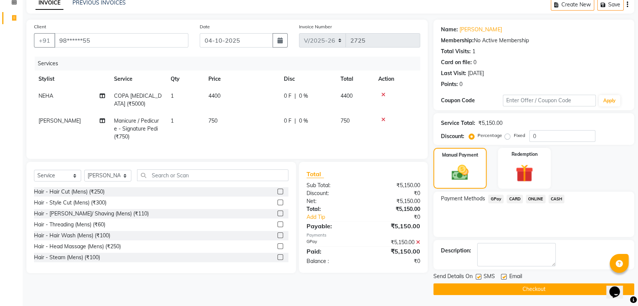
click at [538, 288] on button "Checkout" at bounding box center [534, 290] width 201 height 12
